Goal: Task Accomplishment & Management: Manage account settings

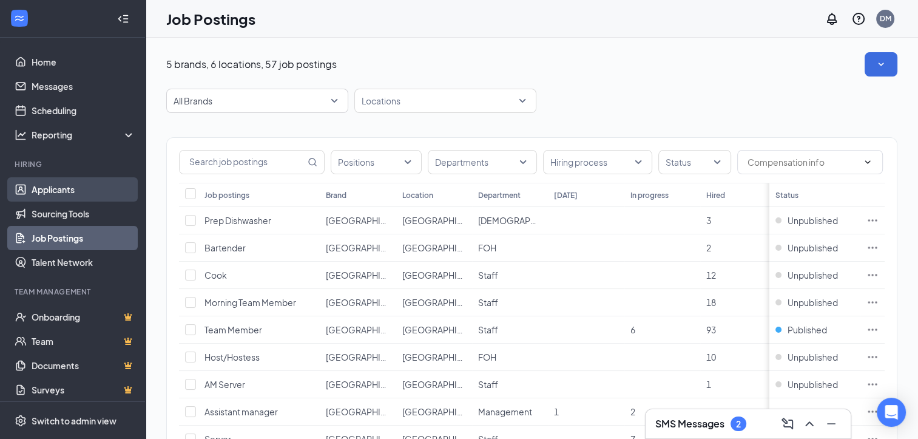
click at [88, 185] on link "Applicants" at bounding box center [84, 189] width 104 height 24
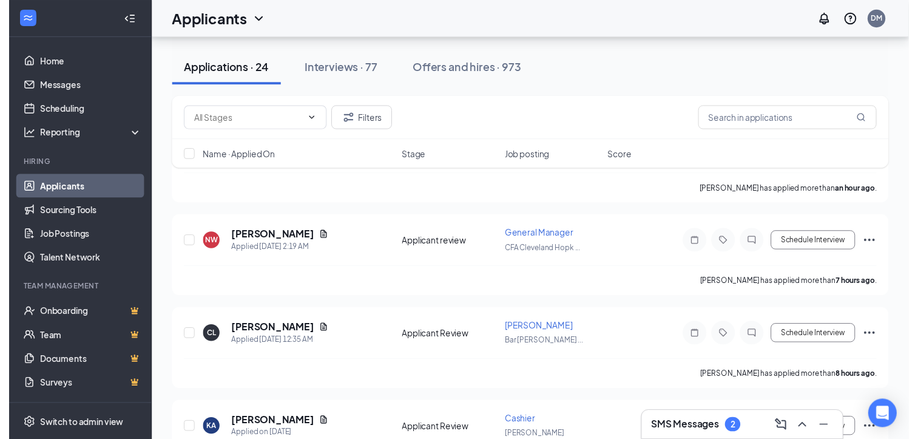
scroll to position [160, 0]
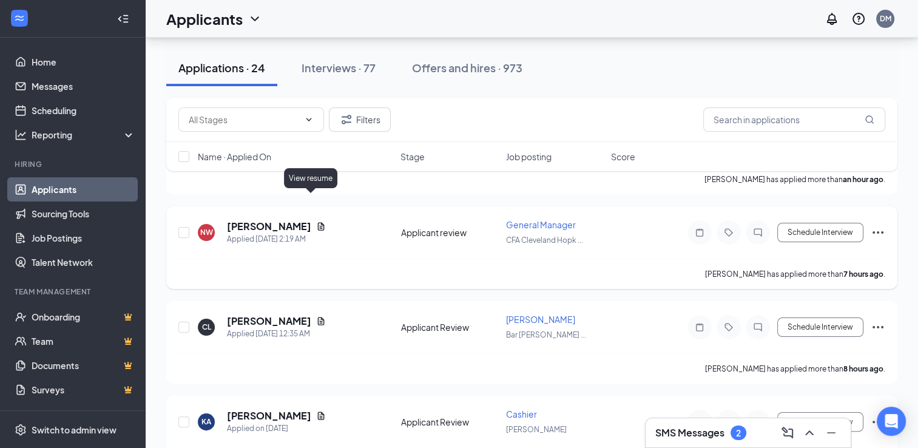
click at [318, 222] on icon "Document" at bounding box center [321, 226] width 7 height 8
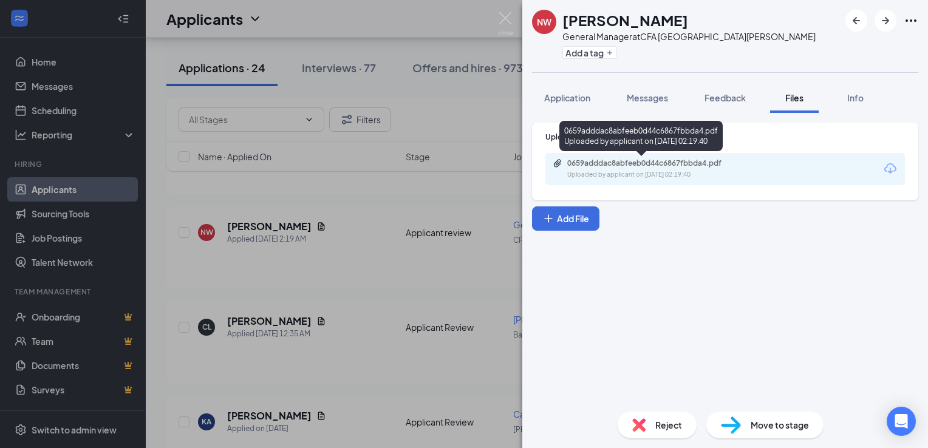
click at [732, 170] on div "Uploaded by applicant on [DATE] 02:19:40" at bounding box center [658, 175] width 182 height 10
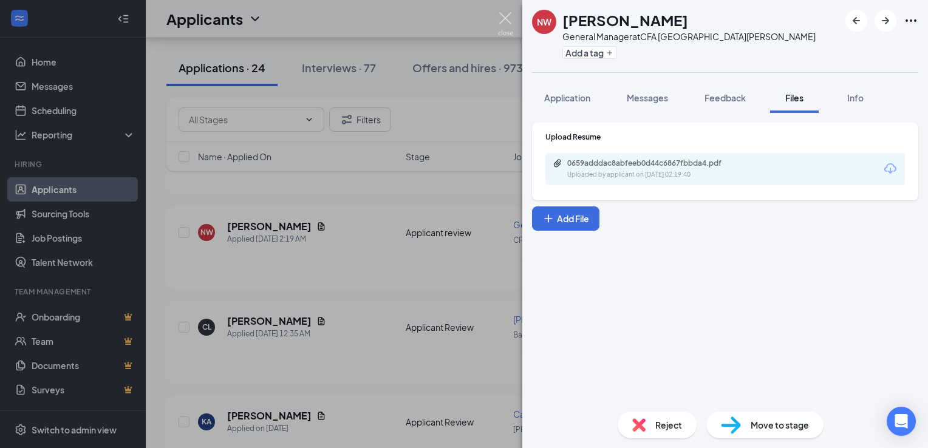
click at [510, 19] on img at bounding box center [505, 24] width 15 height 24
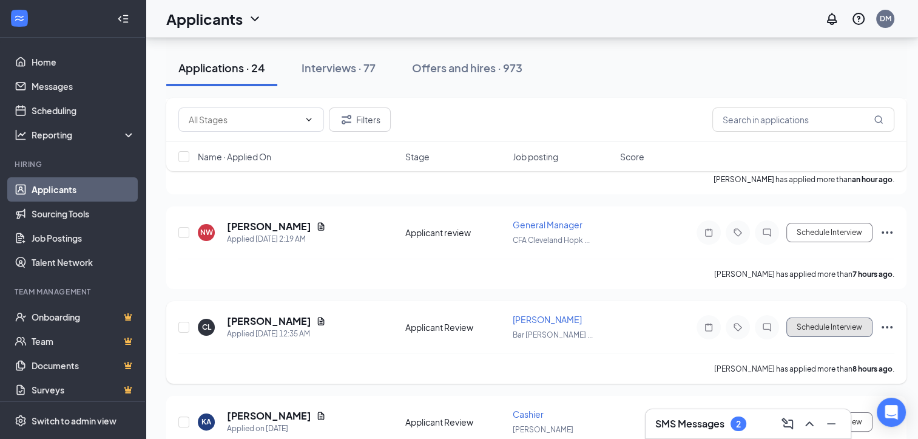
click at [809, 317] on button "Schedule Interview" at bounding box center [830, 326] width 86 height 19
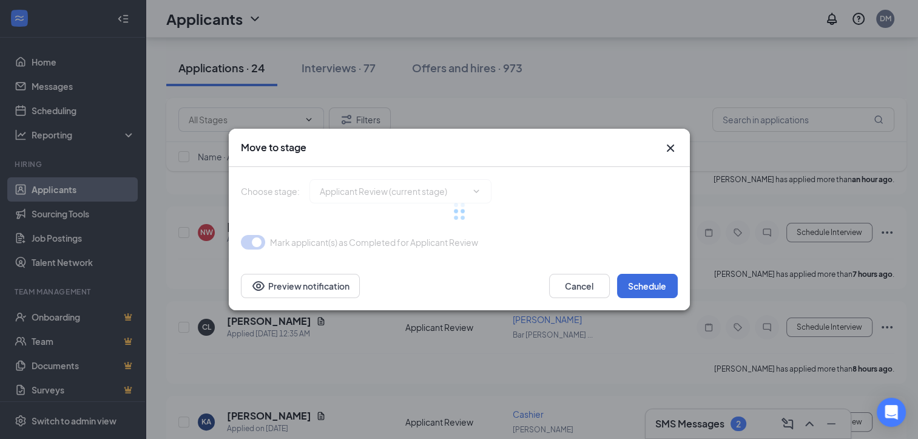
type input "Phone Interview (next stage)"
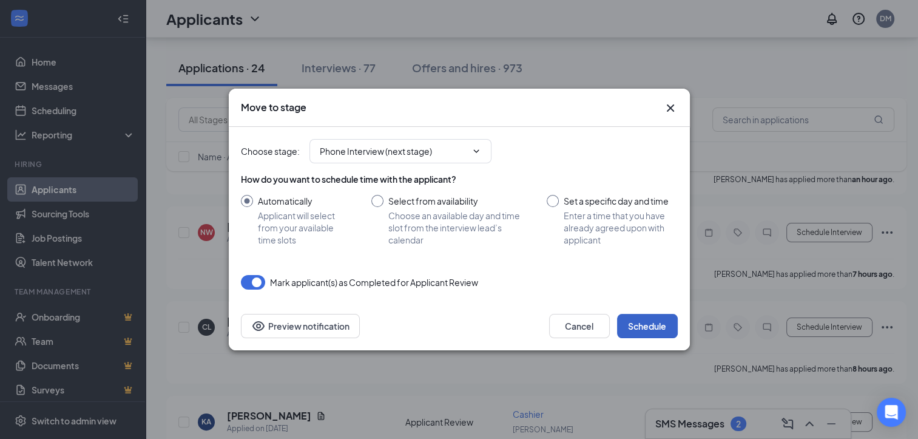
click at [641, 322] on button "Schedule" at bounding box center [647, 326] width 61 height 24
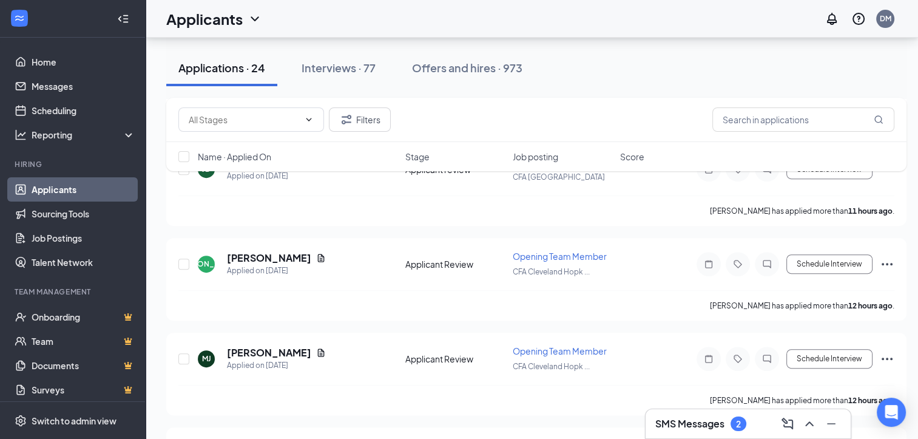
scroll to position [415, 0]
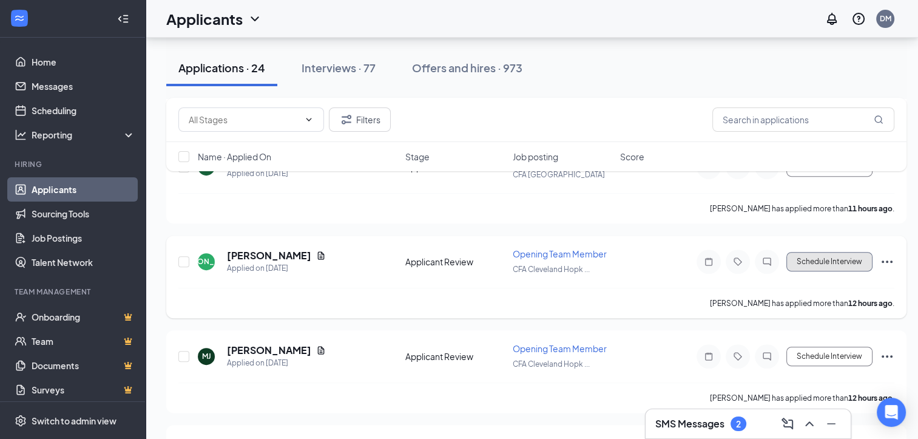
click at [813, 252] on button "Schedule Interview" at bounding box center [830, 261] width 86 height 19
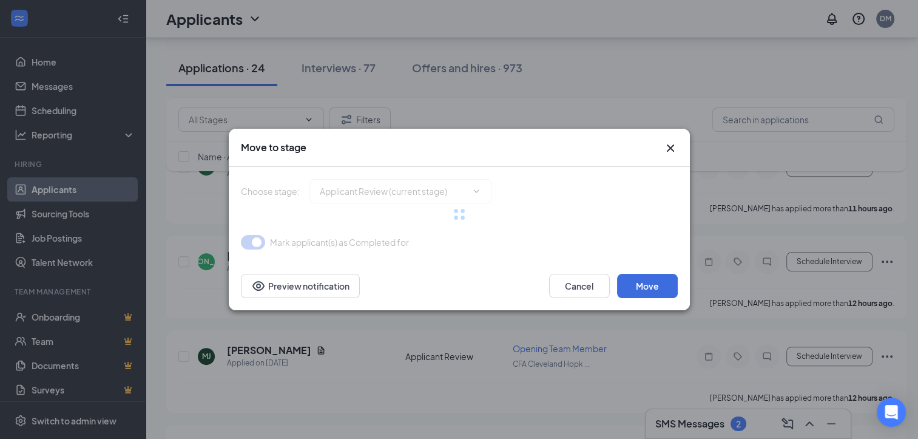
type input "Phone Interview (next stage)"
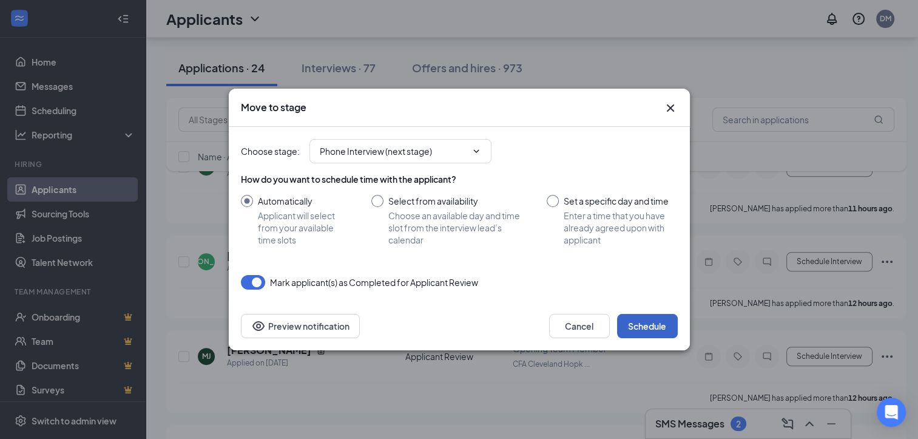
click at [639, 322] on button "Schedule" at bounding box center [647, 326] width 61 height 24
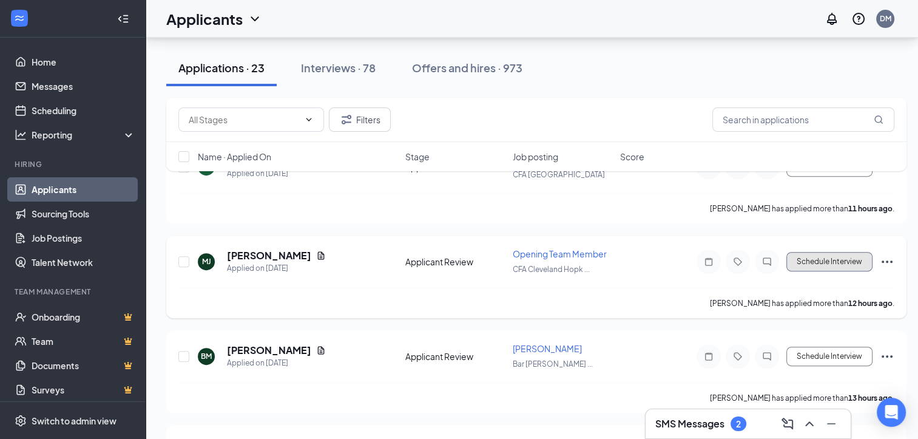
click at [820, 252] on button "Schedule Interview" at bounding box center [830, 261] width 86 height 19
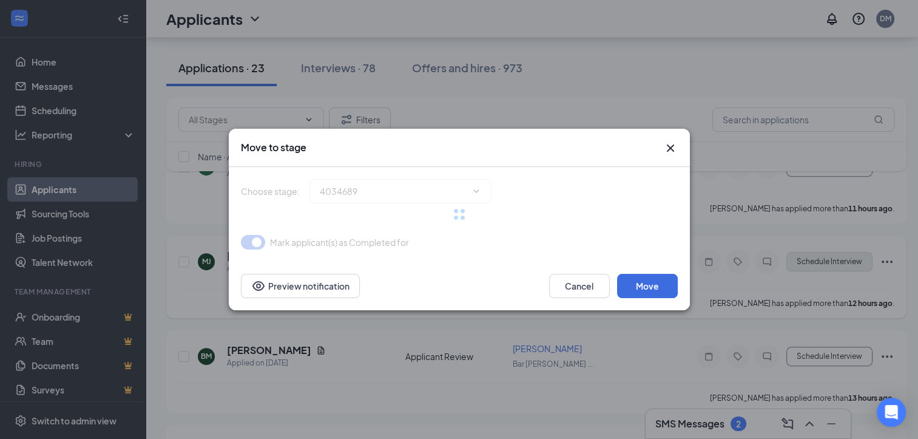
type input "Phone Interview (next stage)"
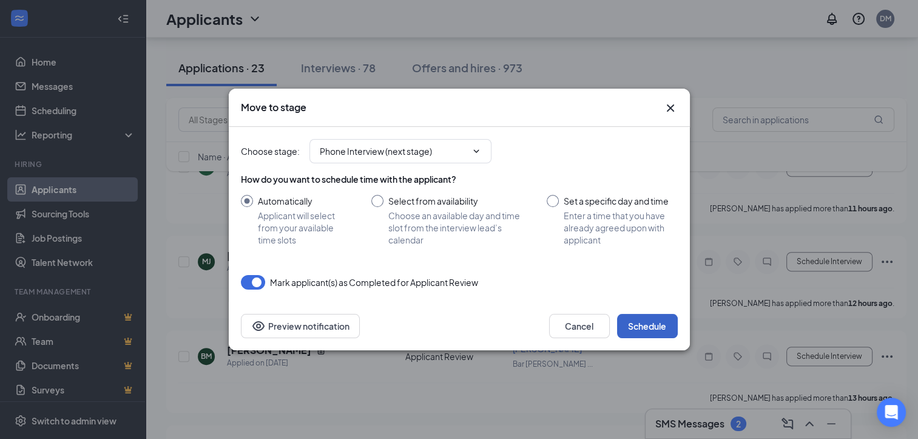
click at [653, 325] on button "Schedule" at bounding box center [647, 326] width 61 height 24
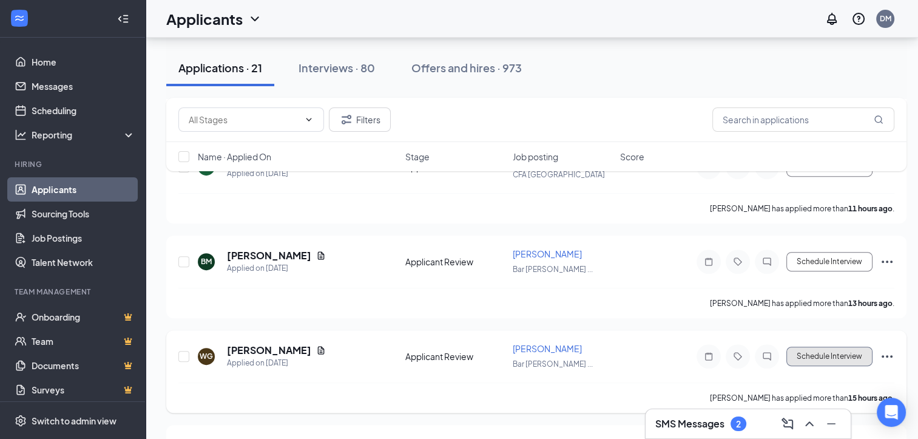
click at [838, 347] on button "Schedule Interview" at bounding box center [830, 356] width 86 height 19
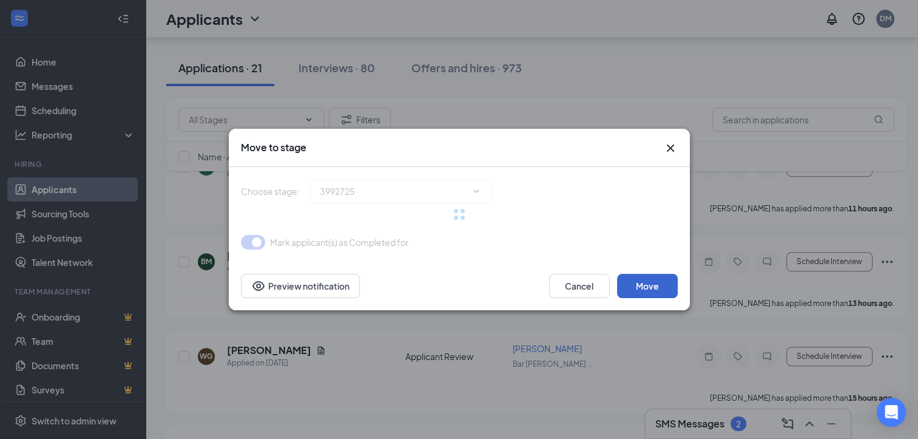
type input "Phone Interview (next stage)"
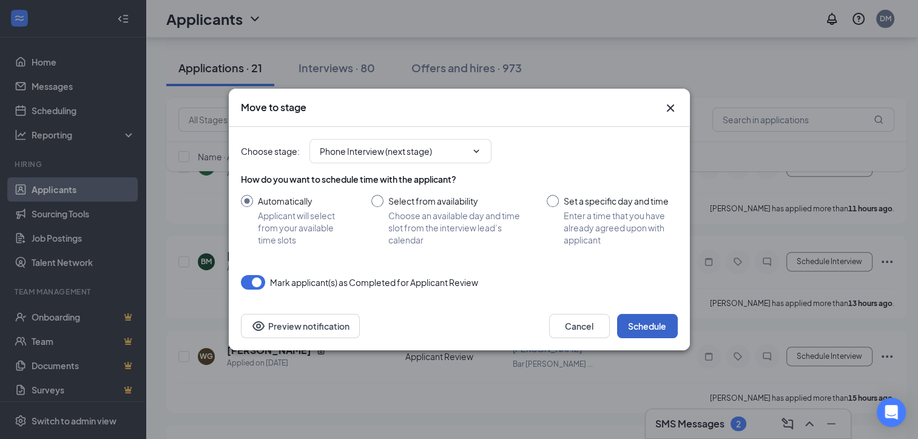
click at [647, 330] on button "Schedule" at bounding box center [647, 326] width 61 height 24
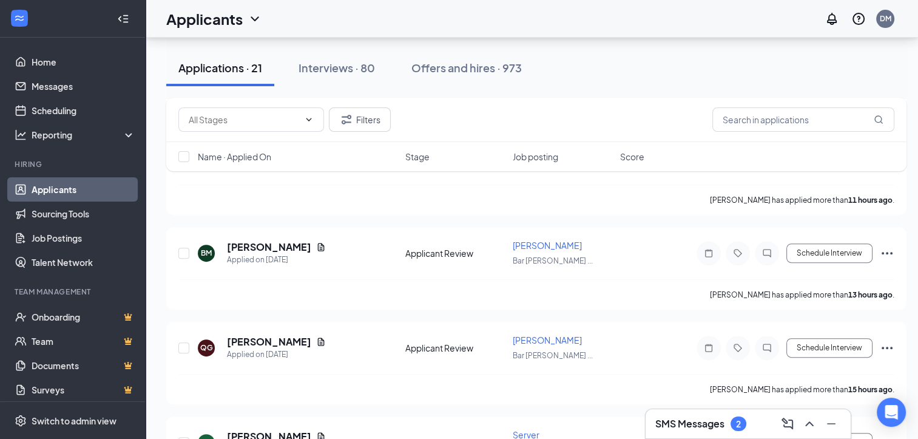
scroll to position [426, 0]
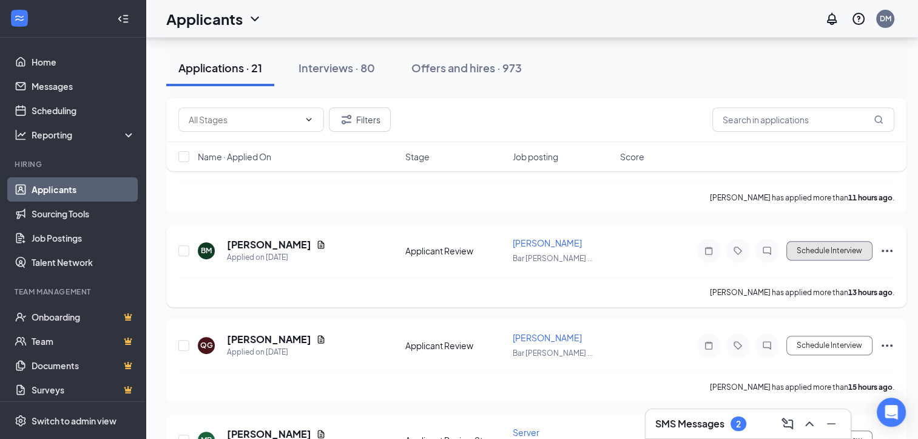
click at [823, 241] on button "Schedule Interview" at bounding box center [830, 250] width 86 height 19
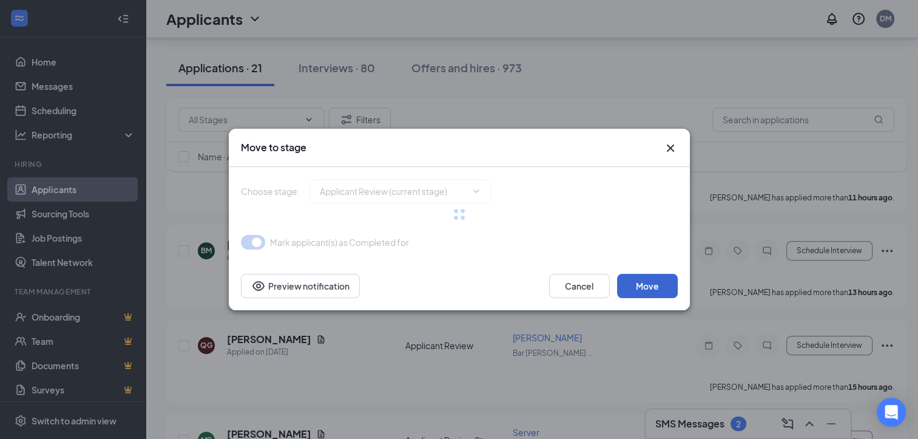
type input "Phone Interview (next stage)"
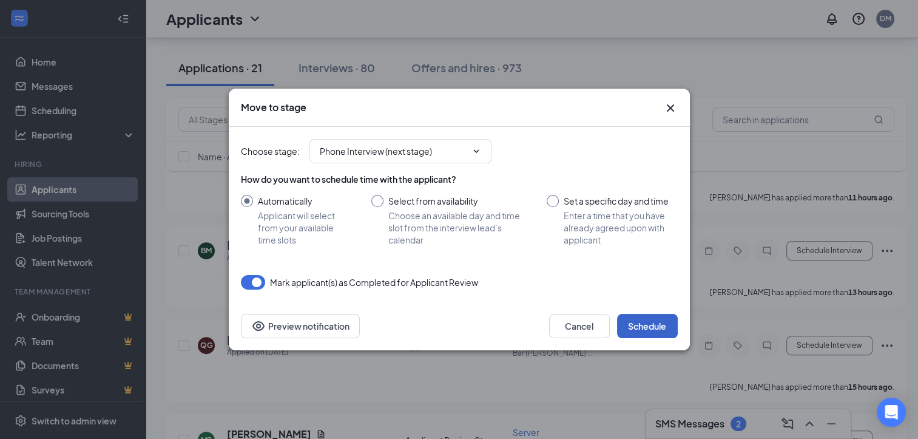
click at [642, 331] on button "Schedule" at bounding box center [647, 326] width 61 height 24
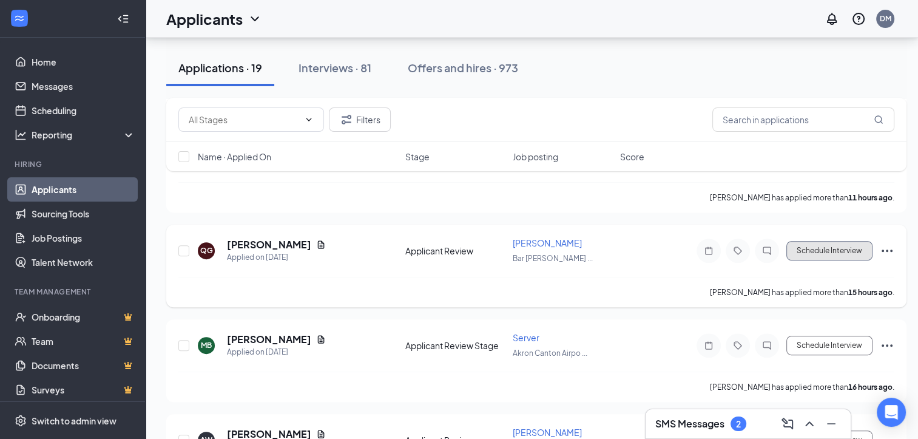
click at [827, 241] on button "Schedule Interview" at bounding box center [830, 250] width 86 height 19
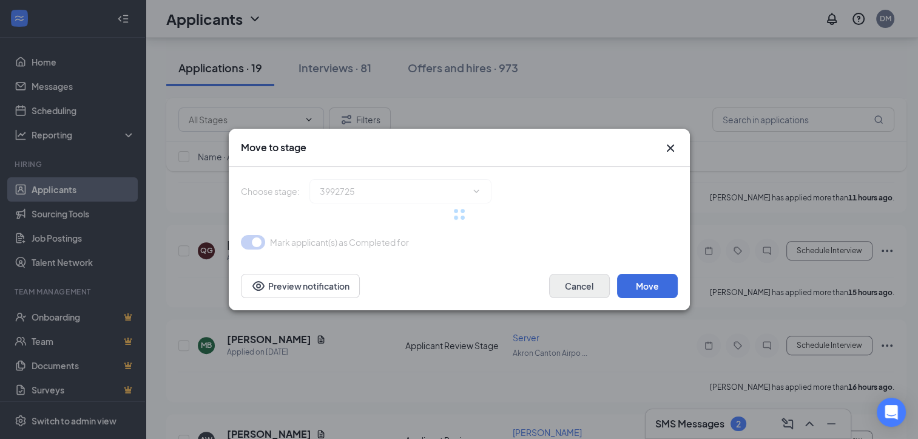
type input "Phone Interview (next stage)"
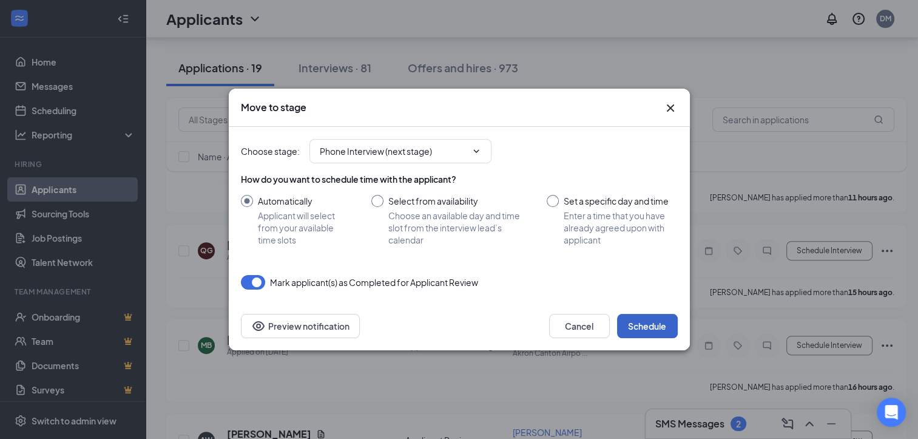
click at [645, 317] on button "Schedule" at bounding box center [647, 326] width 61 height 24
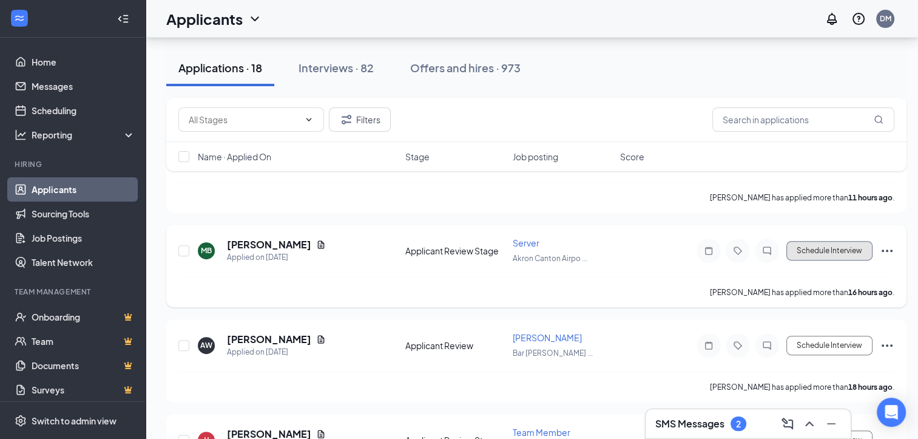
click at [821, 241] on button "Schedule Interview" at bounding box center [830, 250] width 86 height 19
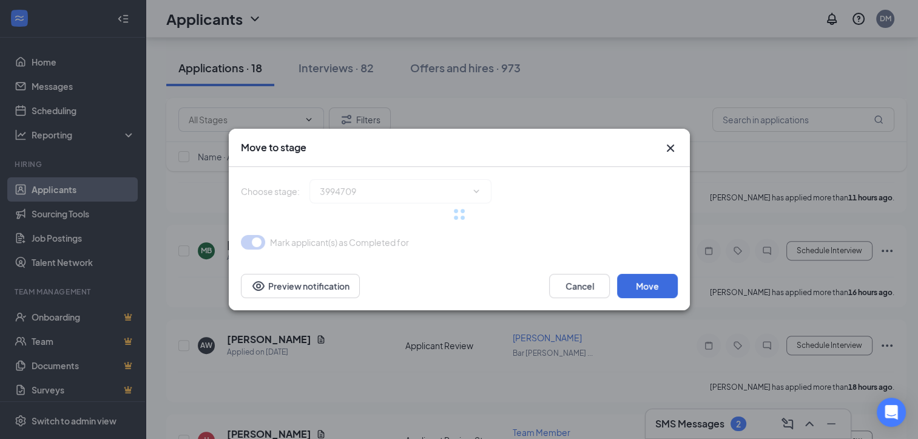
type input "Onsite Interview (next stage)"
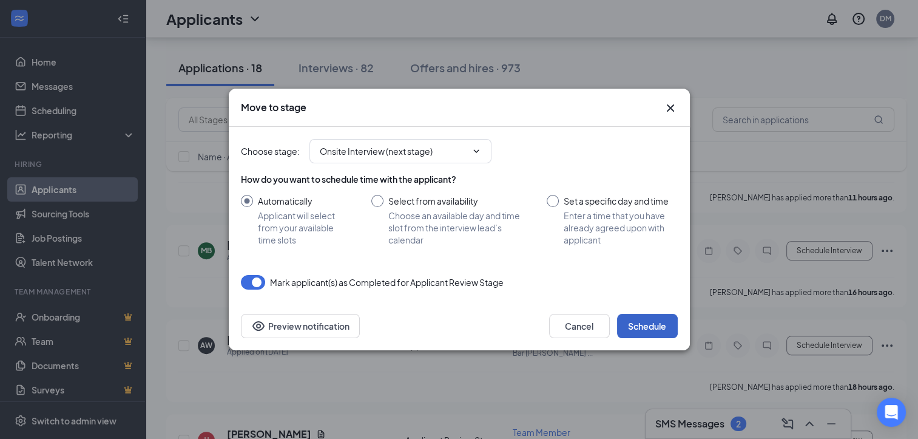
click at [653, 315] on button "Schedule" at bounding box center [647, 326] width 61 height 24
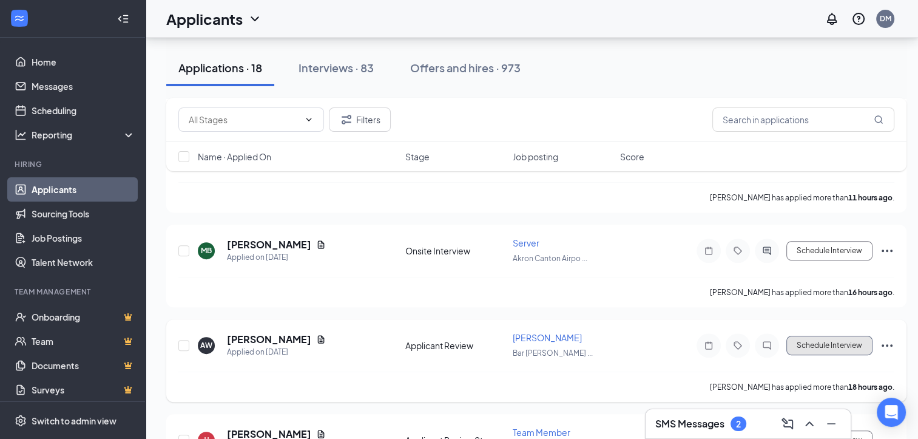
click at [818, 336] on button "Schedule Interview" at bounding box center [830, 345] width 86 height 19
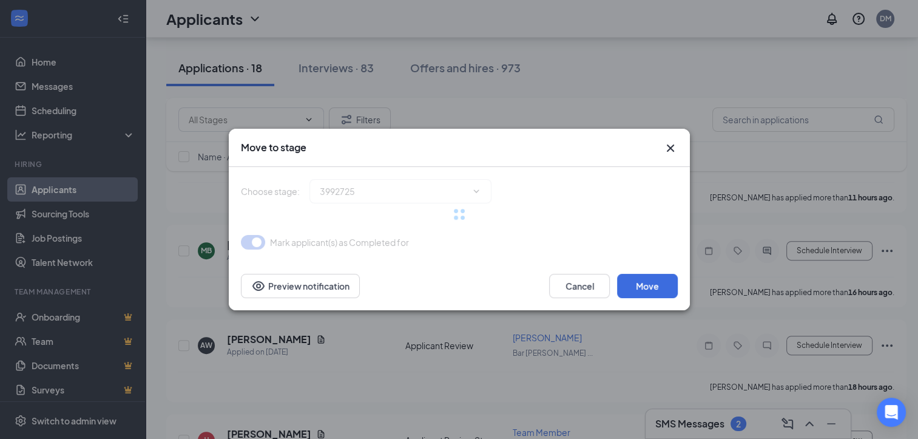
type input "Phone Interview (next stage)"
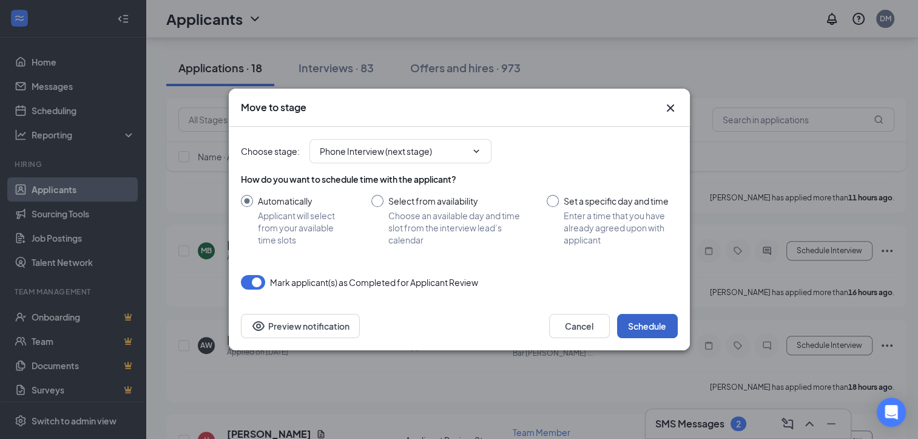
click at [631, 322] on button "Schedule" at bounding box center [647, 326] width 61 height 24
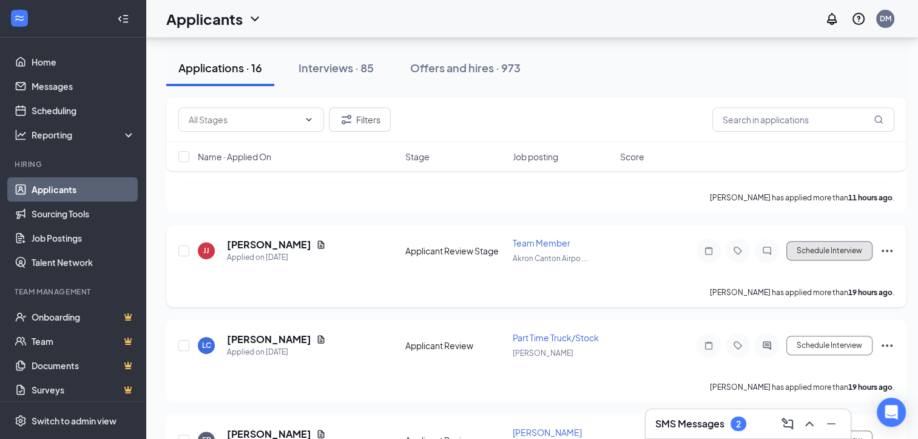
click at [823, 241] on button "Schedule Interview" at bounding box center [830, 250] width 86 height 19
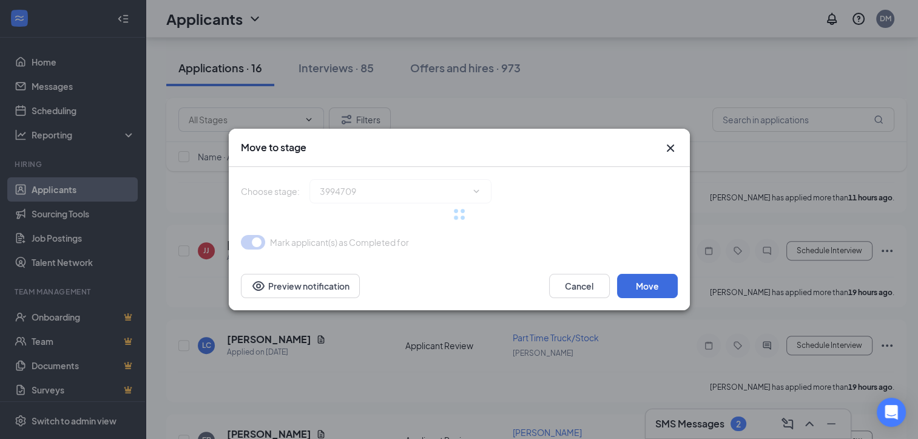
type input "Onsite Interview (next stage)"
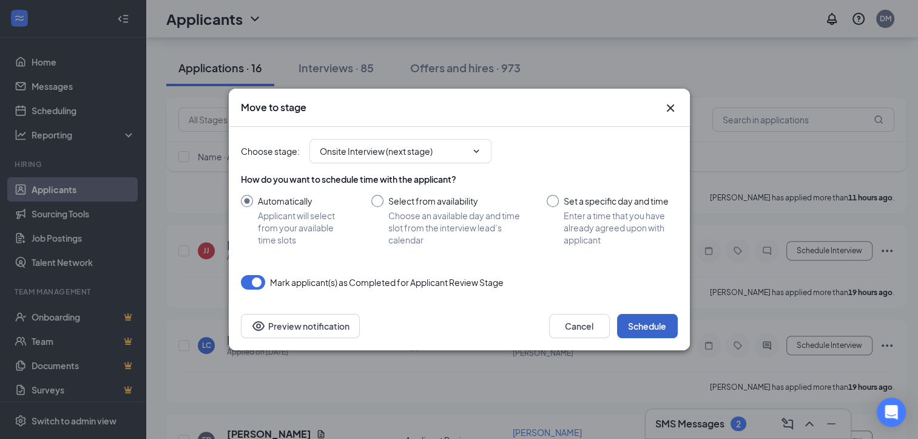
click at [645, 325] on button "Schedule" at bounding box center [647, 326] width 61 height 24
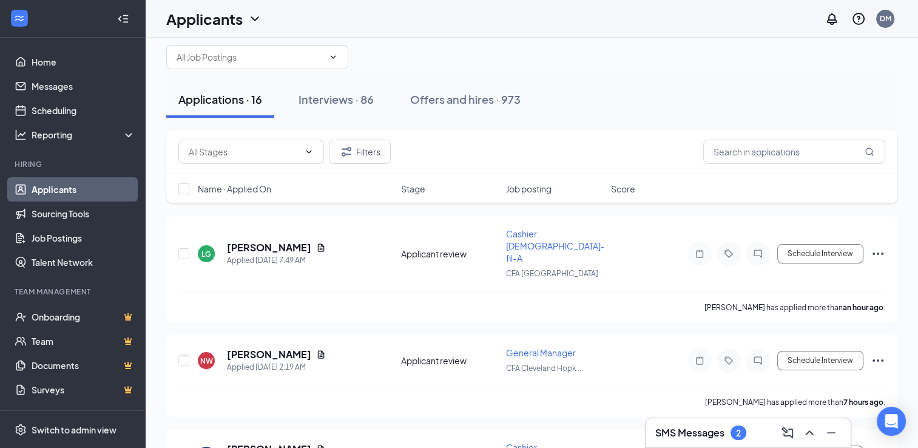
scroll to position [15, 0]
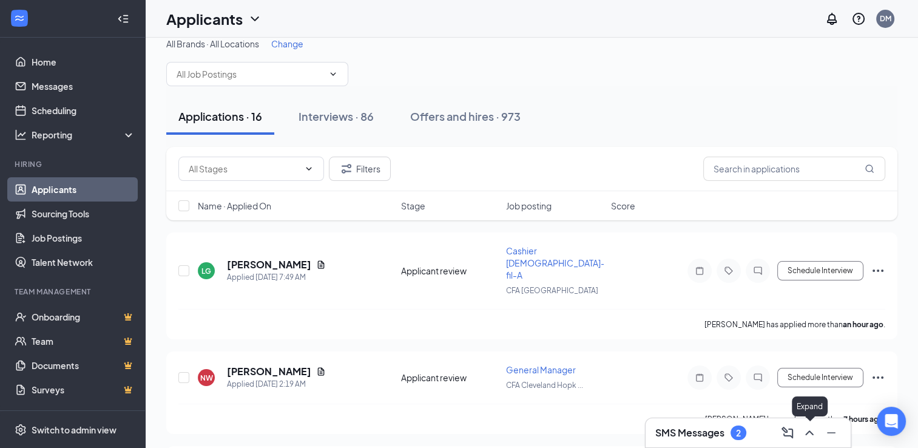
click at [806, 435] on icon "ChevronUp" at bounding box center [810, 432] width 8 height 5
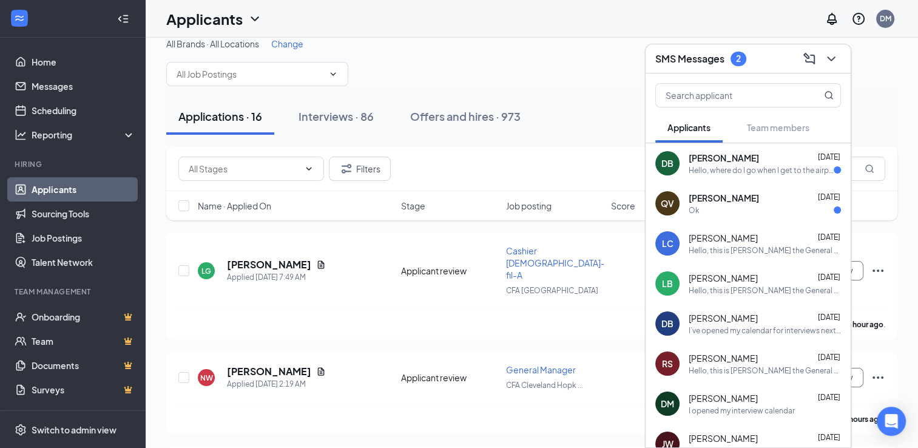
click at [707, 206] on div "Ok" at bounding box center [765, 210] width 152 height 10
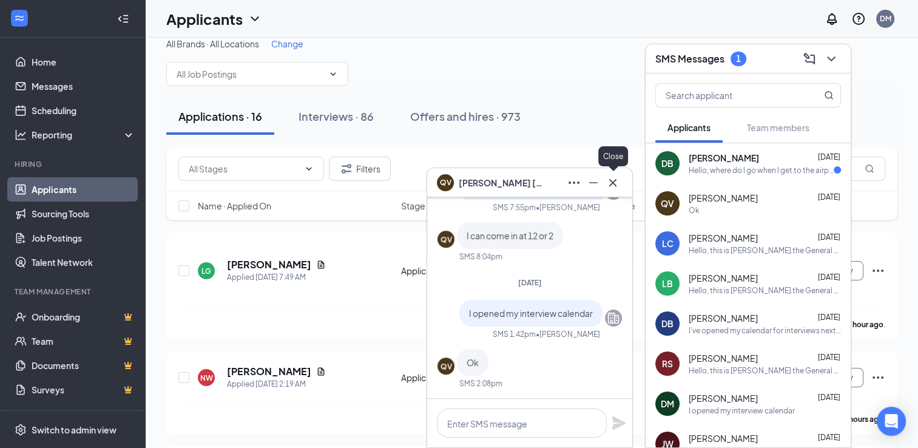
click at [616, 183] on icon "Cross" at bounding box center [613, 182] width 15 height 15
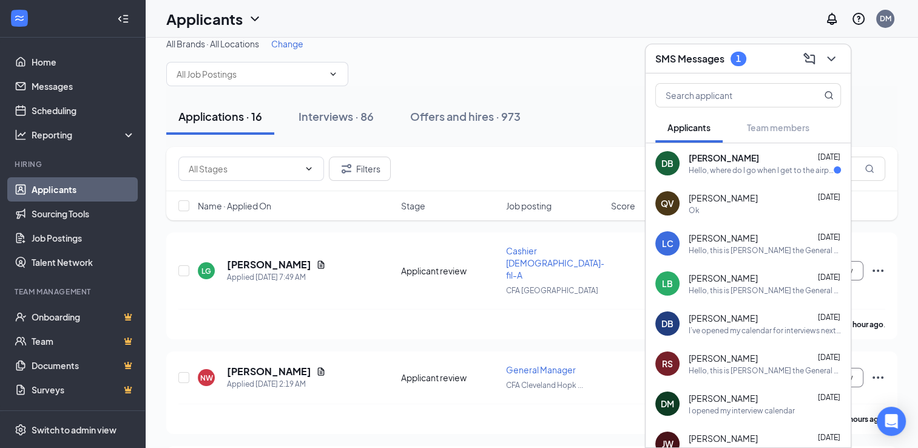
click at [719, 166] on div "Hello, where do I go when I get to the airport?" at bounding box center [761, 170] width 145 height 10
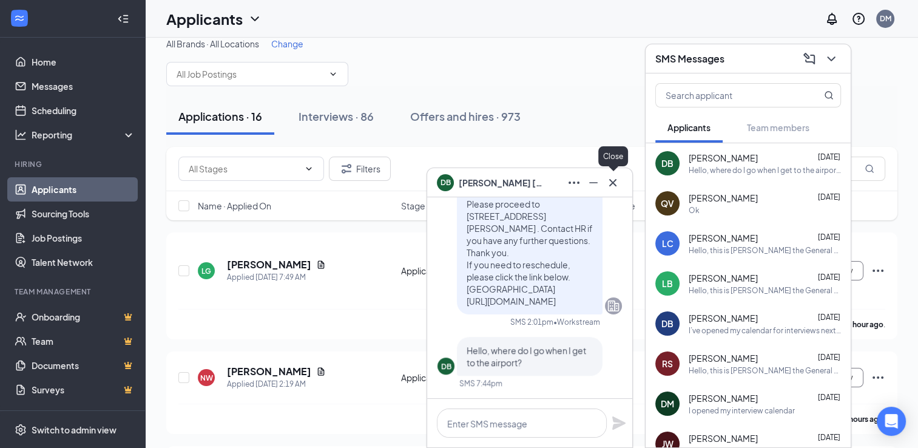
click at [612, 181] on icon "Cross" at bounding box center [612, 181] width 7 height 7
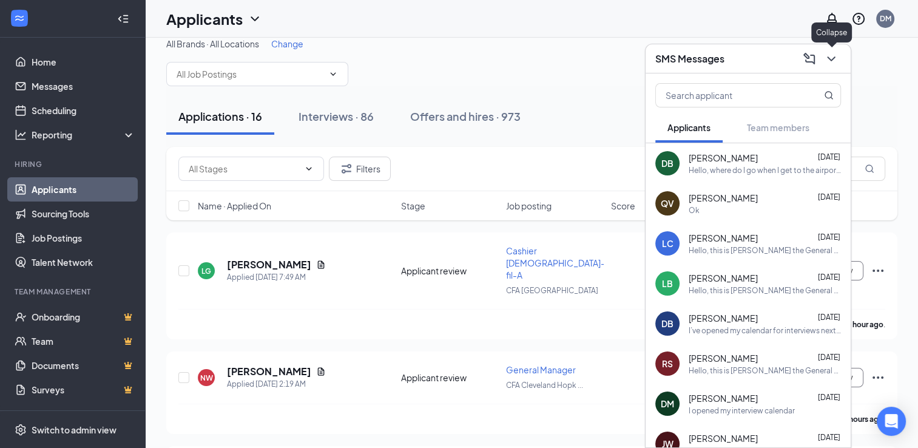
click at [836, 59] on icon "ChevronDown" at bounding box center [831, 59] width 15 height 15
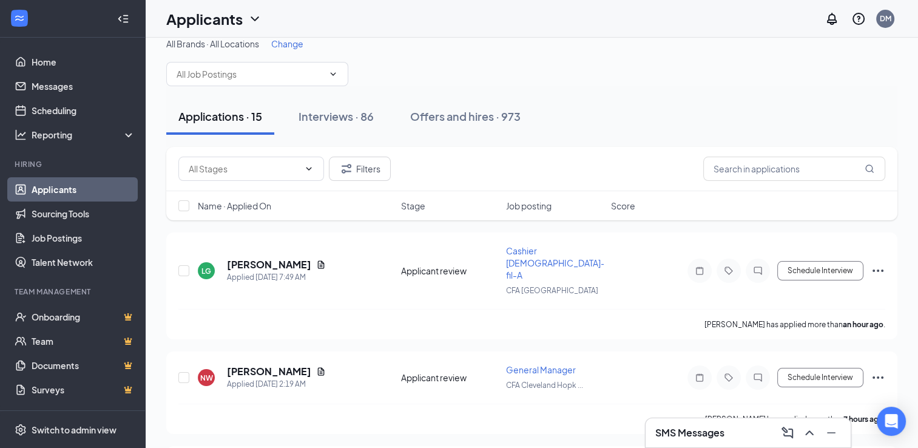
click at [707, 57] on div "All Brands · All Locations Change" at bounding box center [531, 62] width 731 height 49
click at [92, 59] on link "Home" at bounding box center [84, 62] width 104 height 24
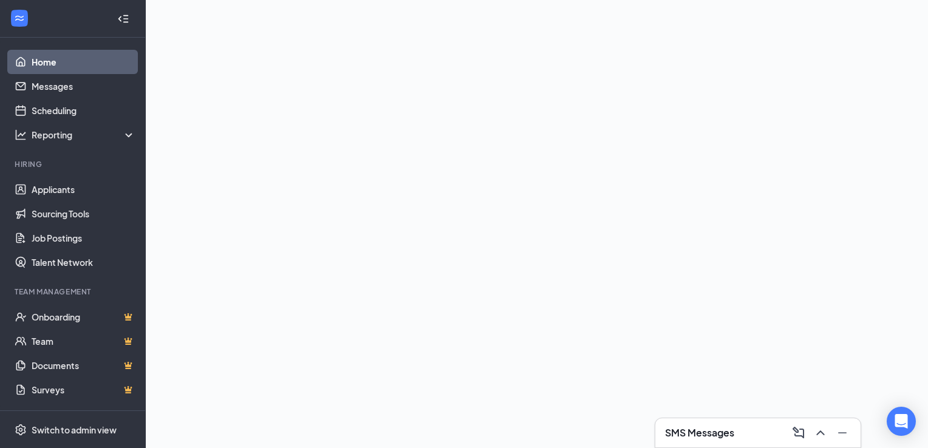
click at [92, 59] on link "Home" at bounding box center [84, 62] width 104 height 24
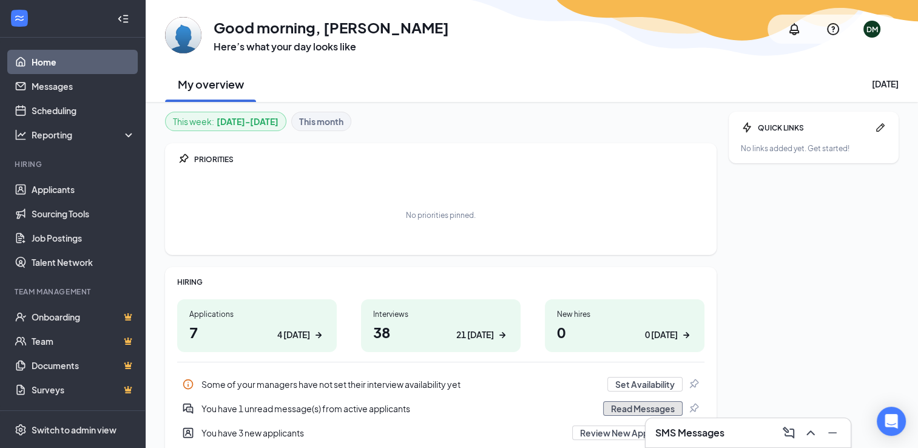
click at [620, 409] on button "Read Messages" at bounding box center [643, 408] width 80 height 15
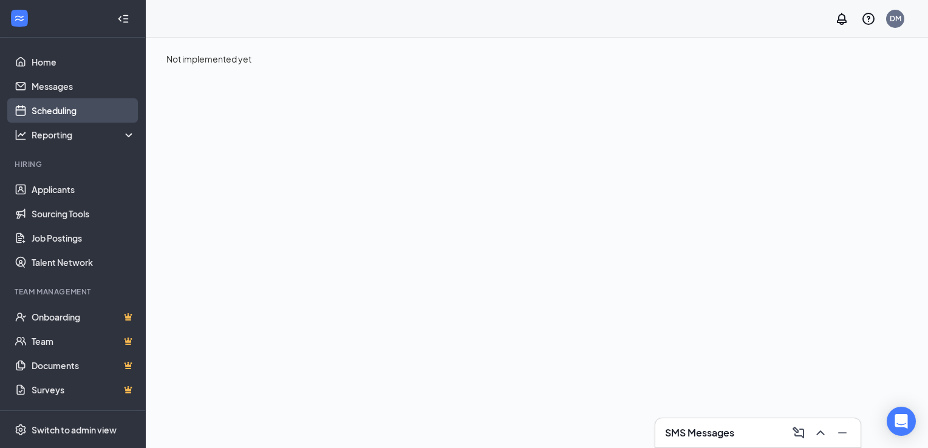
click at [56, 118] on link "Scheduling" at bounding box center [84, 110] width 104 height 24
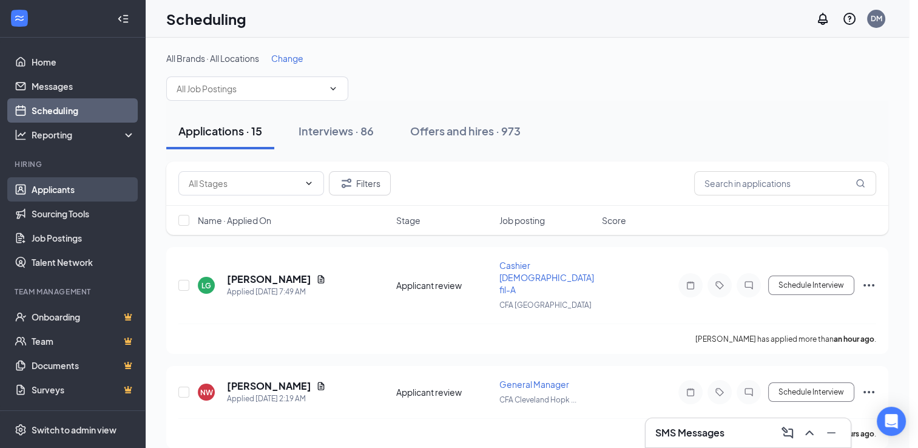
click at [50, 192] on link "Applicants" at bounding box center [84, 189] width 104 height 24
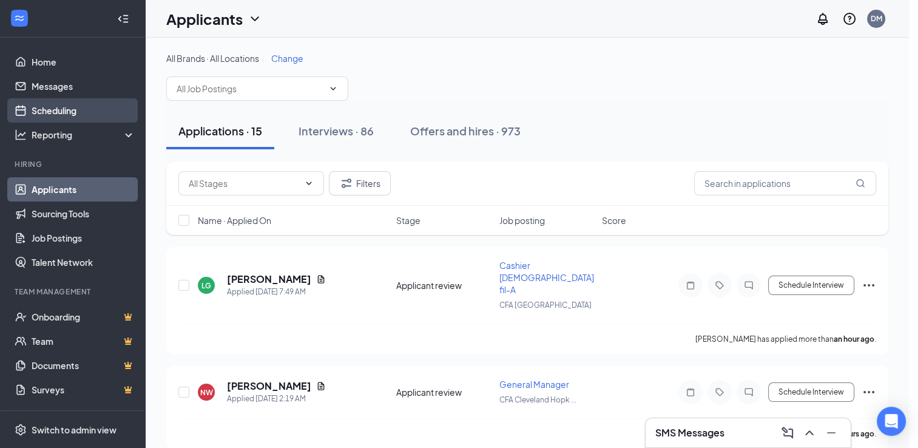
click at [47, 112] on link "Scheduling" at bounding box center [84, 110] width 104 height 24
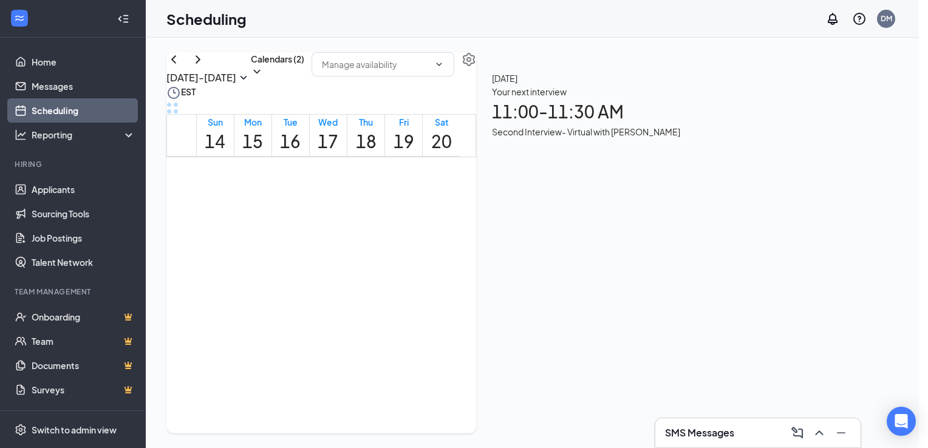
scroll to position [425, 0]
click at [592, 119] on h1 "11:00 - 11:30 AM" at bounding box center [586, 111] width 188 height 27
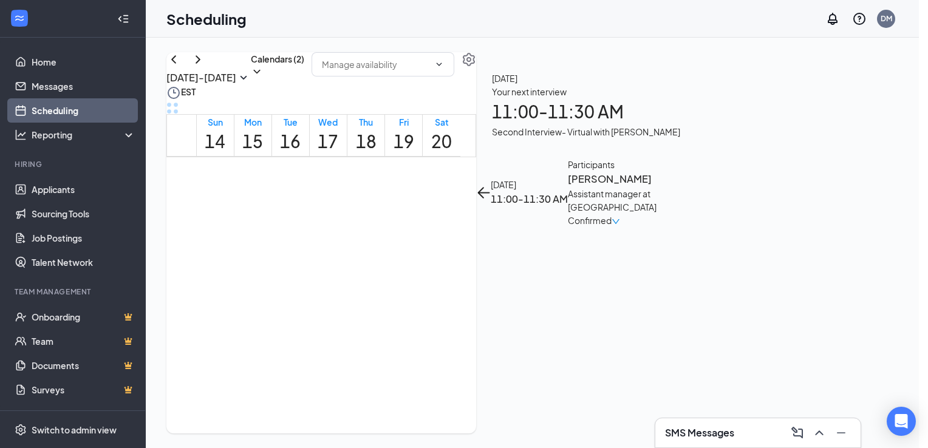
click at [583, 177] on h3 "[PERSON_NAME]" at bounding box center [631, 179] width 127 height 16
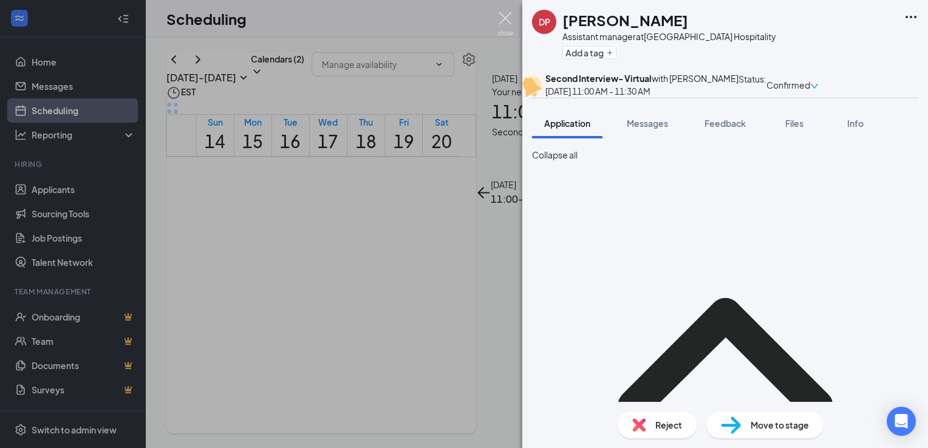
click at [502, 25] on img at bounding box center [505, 24] width 15 height 24
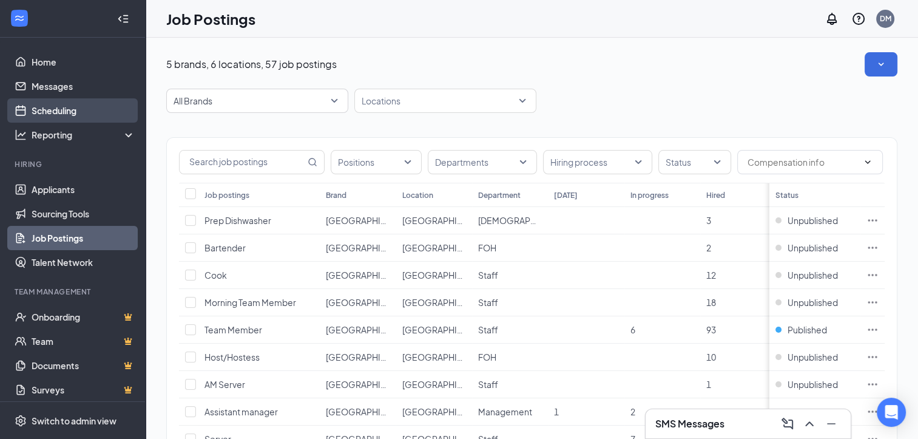
click at [58, 109] on link "Scheduling" at bounding box center [84, 110] width 104 height 24
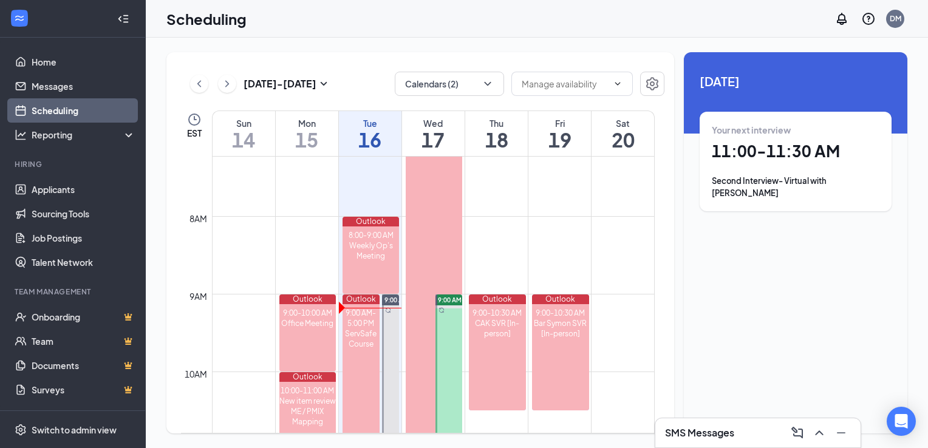
scroll to position [555, 0]
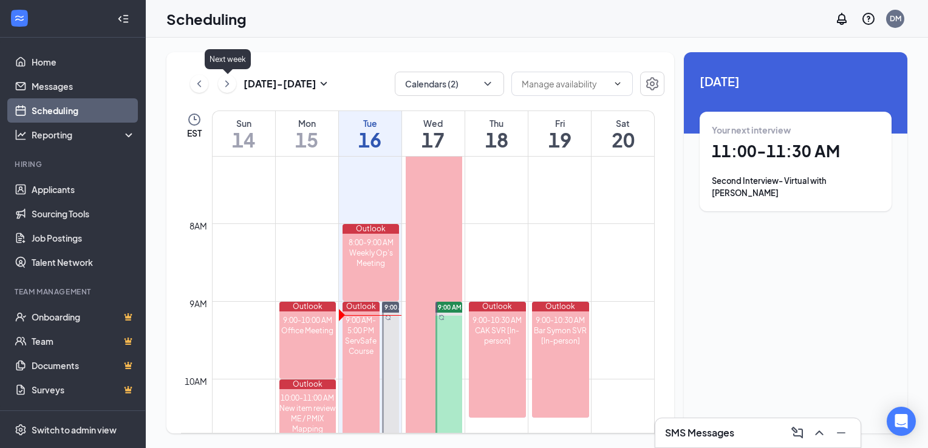
click at [231, 84] on icon "ChevronRight" at bounding box center [227, 83] width 12 height 15
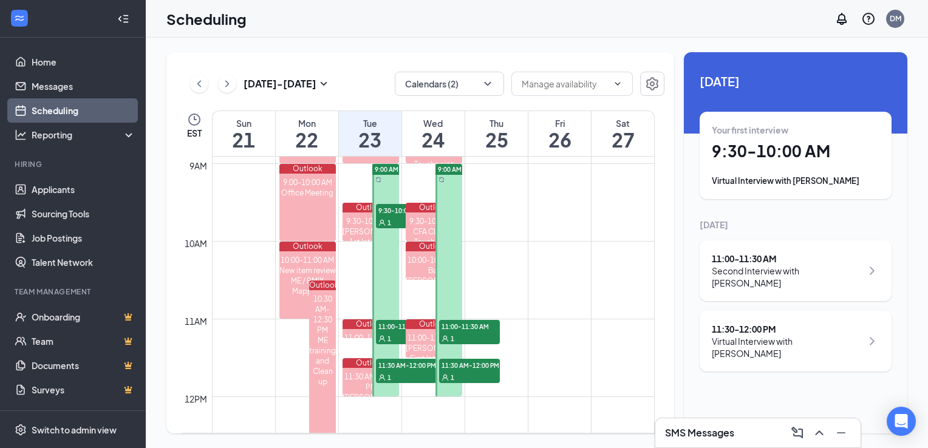
scroll to position [700, 0]
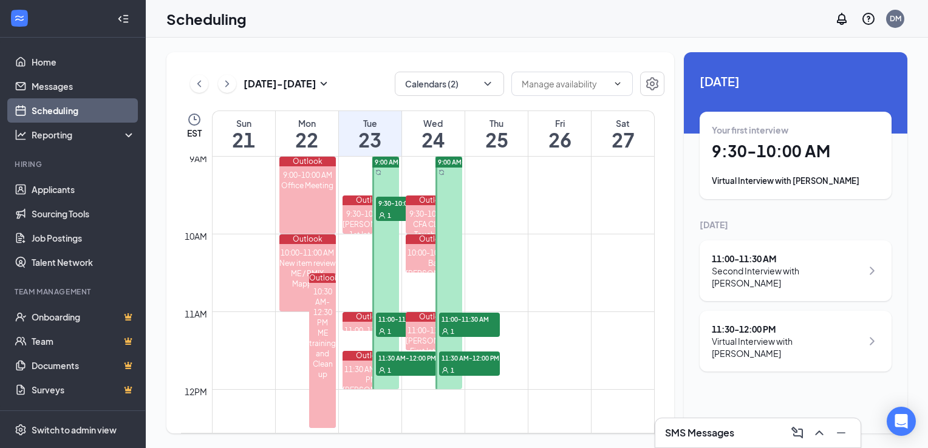
click at [465, 368] on div "1" at bounding box center [469, 370] width 61 height 12
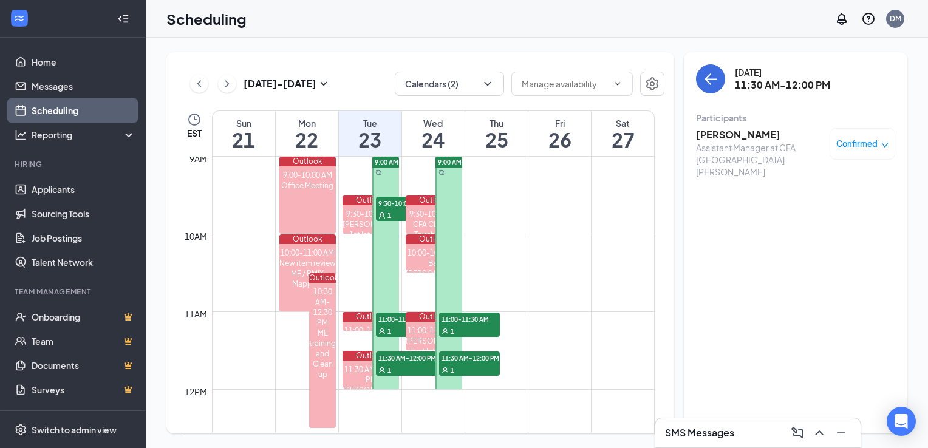
click at [758, 137] on h3 "Hayley Urmetz" at bounding box center [759, 134] width 127 height 13
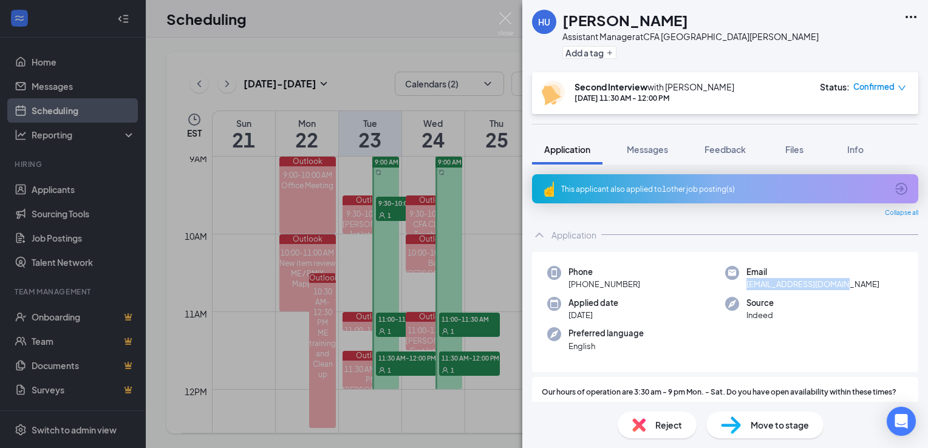
drag, startPoint x: 846, startPoint y: 287, endPoint x: 742, endPoint y: 291, distance: 103.9
click at [742, 291] on div "Phone +1 (440) 876-3157 Email hayleyurmetz@yahoo.com Applied date Aug 31 Source…" at bounding box center [725, 312] width 386 height 121
copy span "hayleyurmetz@yahoo.com"
click at [503, 25] on img at bounding box center [505, 24] width 15 height 24
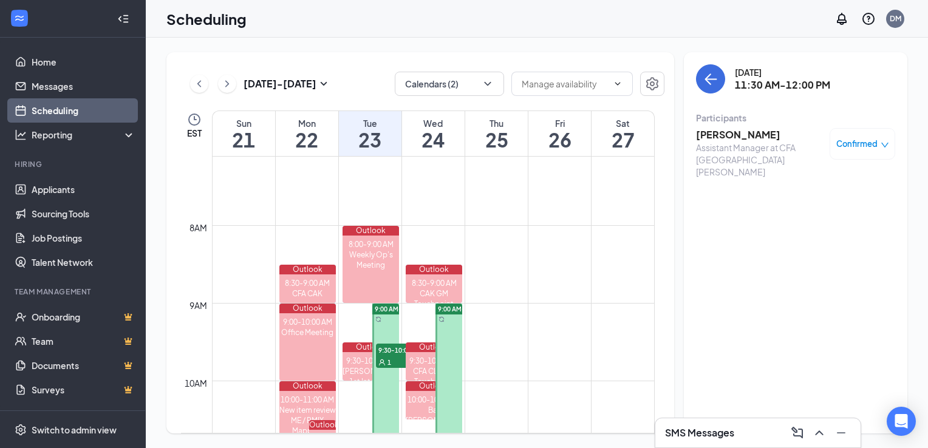
scroll to position [560, 0]
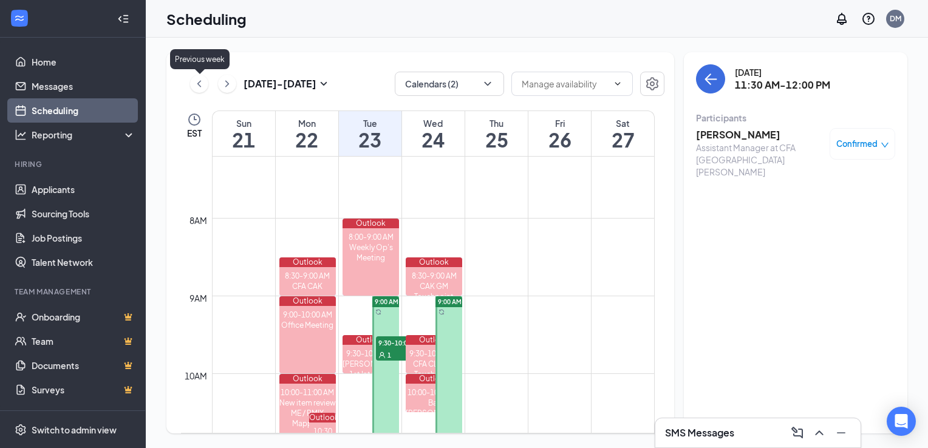
click at [203, 83] on icon "ChevronLeft" at bounding box center [199, 83] width 12 height 15
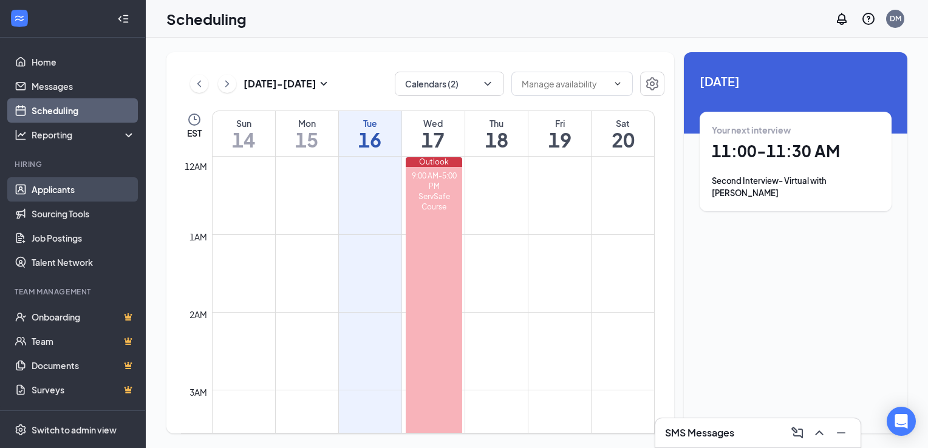
click at [53, 198] on link "Applicants" at bounding box center [84, 189] width 104 height 24
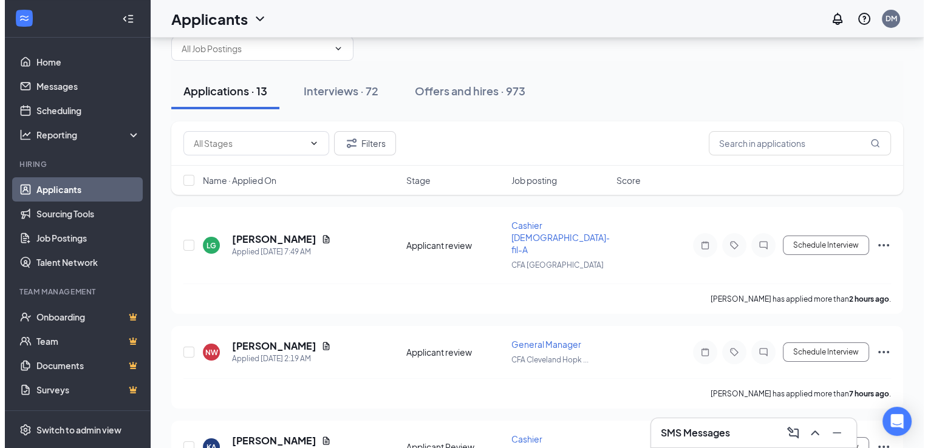
scroll to position [80, 0]
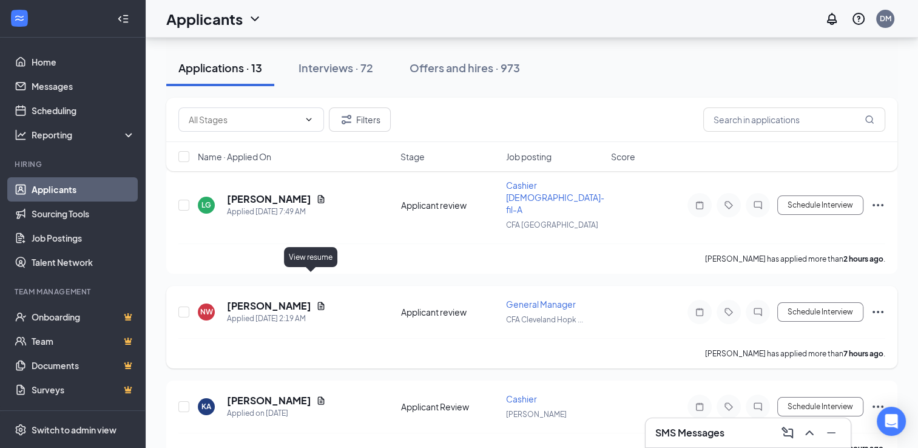
click at [318, 302] on icon "Document" at bounding box center [321, 306] width 7 height 8
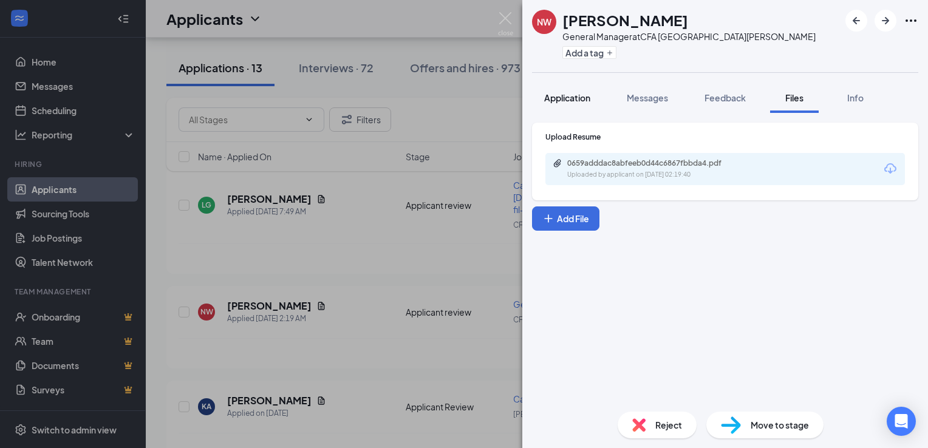
click at [568, 92] on div "Application" at bounding box center [567, 98] width 46 height 12
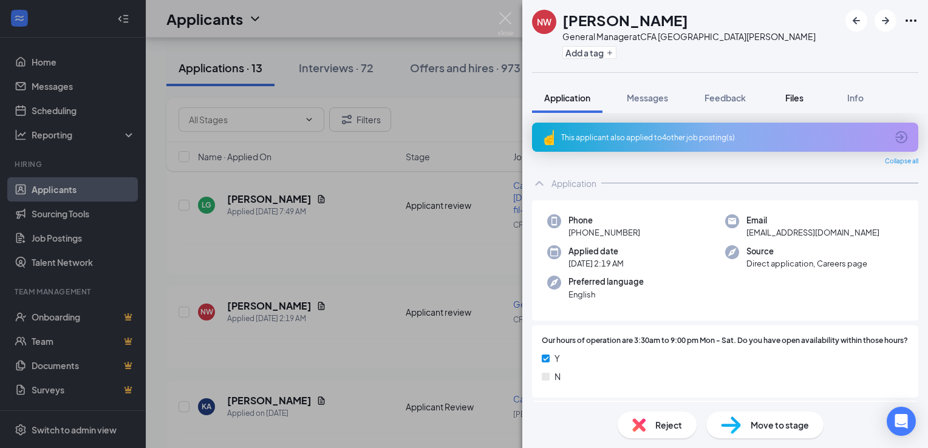
click at [787, 97] on span "Files" at bounding box center [794, 97] width 18 height 11
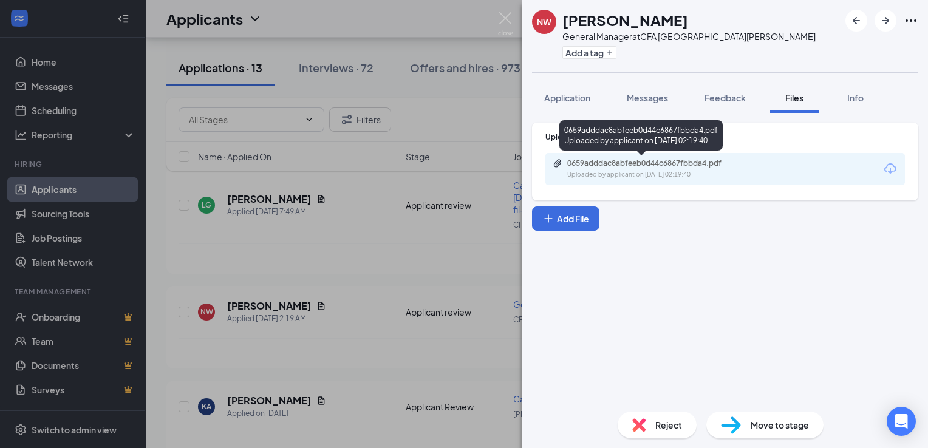
click at [741, 171] on div "Uploaded by applicant on [DATE] 02:19:40" at bounding box center [658, 175] width 182 height 10
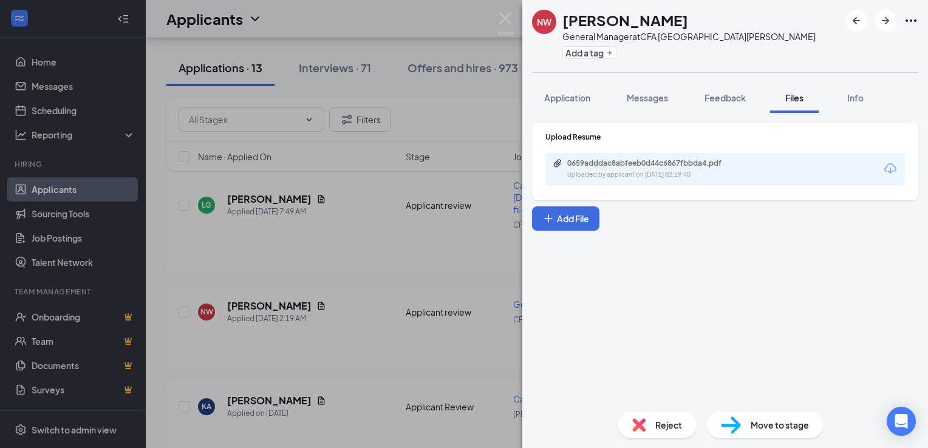
click at [762, 427] on span "Move to stage" at bounding box center [779, 424] width 58 height 13
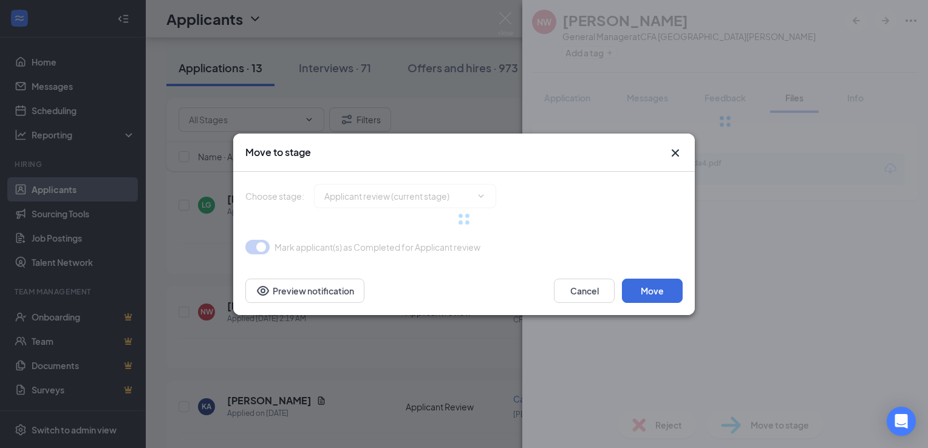
type input "Virtual Interview (next stage)"
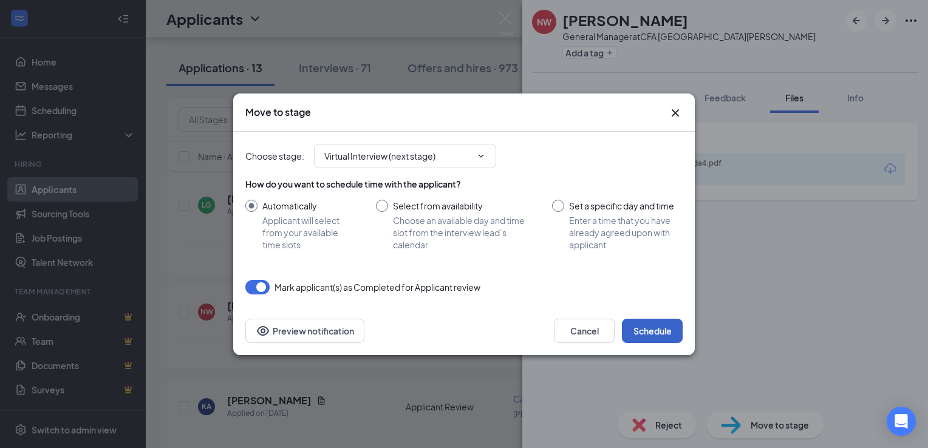
click at [653, 335] on button "Schedule" at bounding box center [652, 331] width 61 height 24
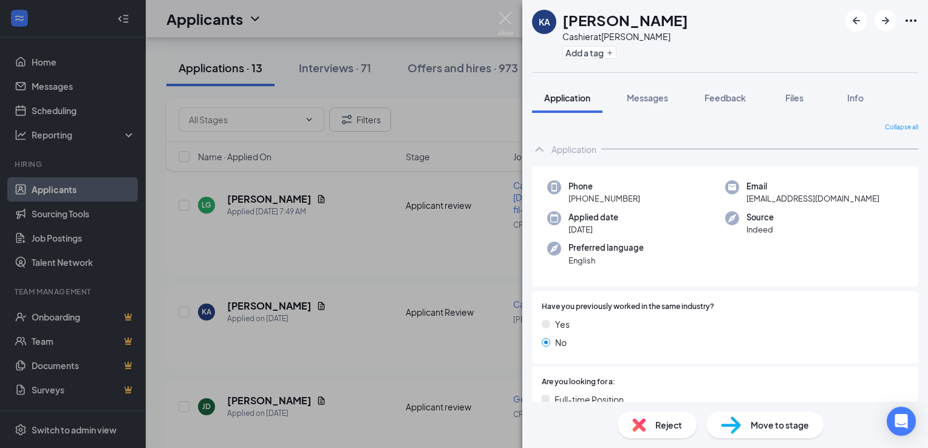
click at [517, 17] on div "KA Krishangi Allin Cashier at Frisch's - Hebron Add a tag Application Messages …" at bounding box center [464, 224] width 928 height 448
